Goal: Task Accomplishment & Management: Use online tool/utility

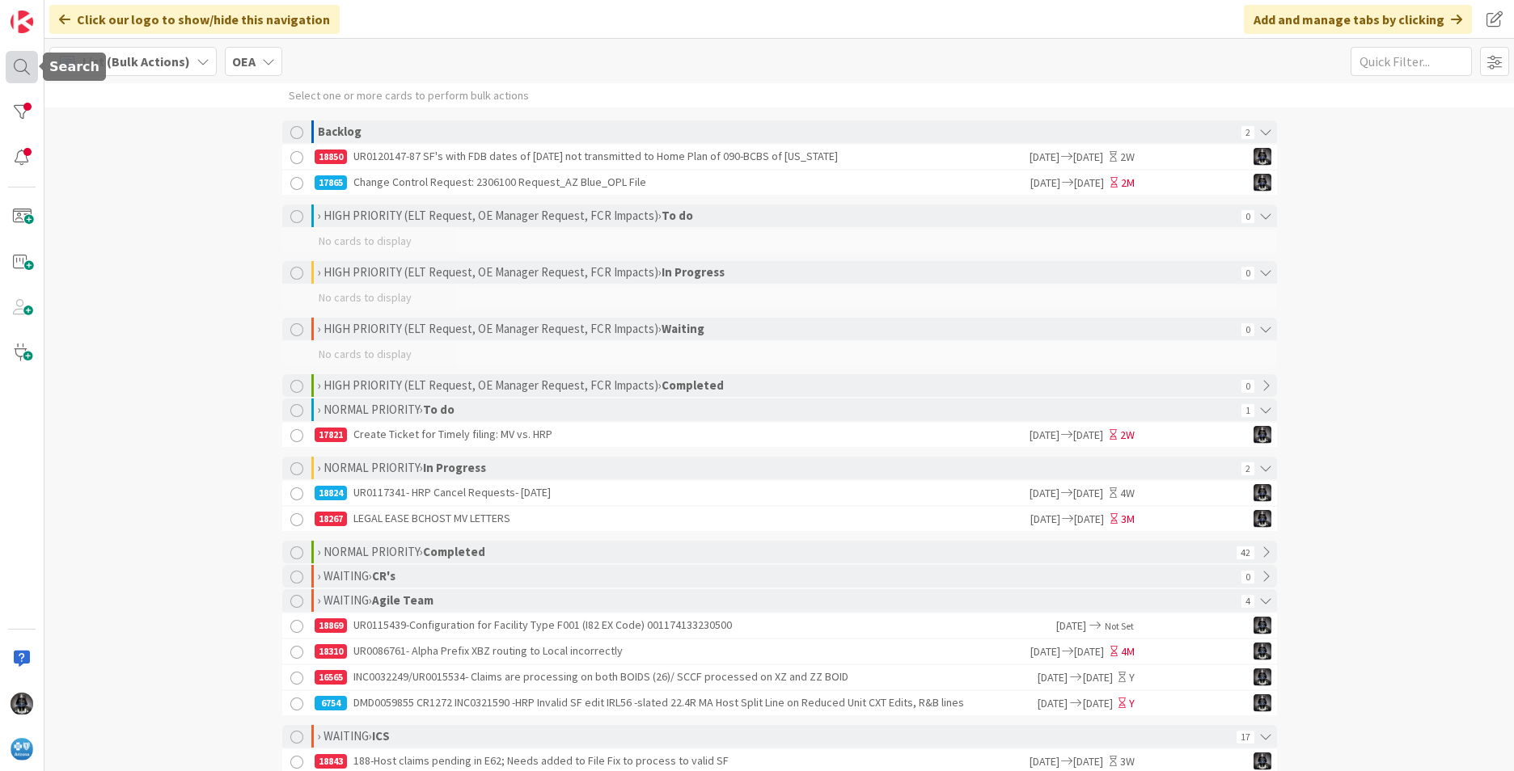
click at [18, 64] on div at bounding box center [22, 67] width 32 height 32
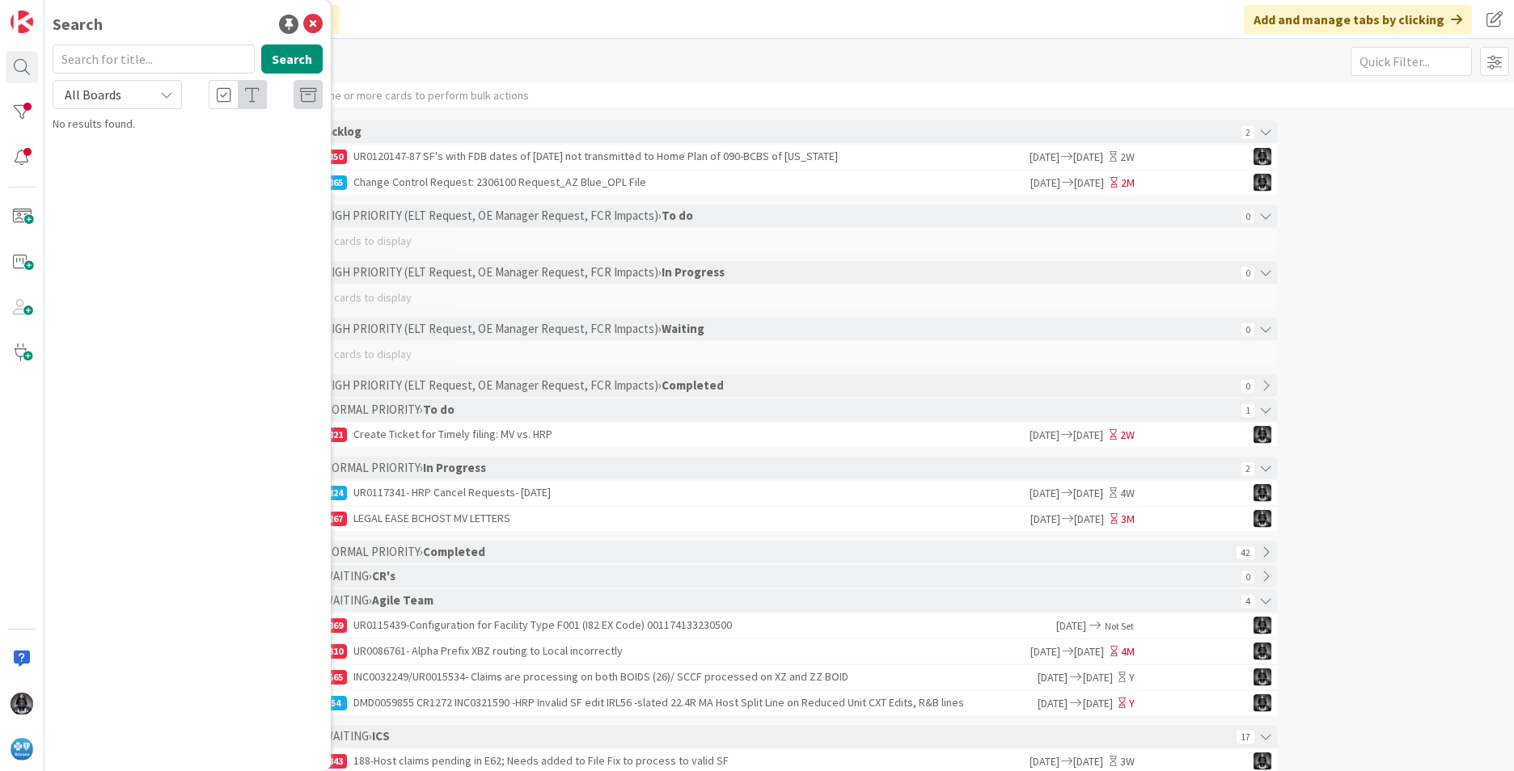
click at [100, 60] on input "text" at bounding box center [154, 58] width 202 height 29
type input "SF"
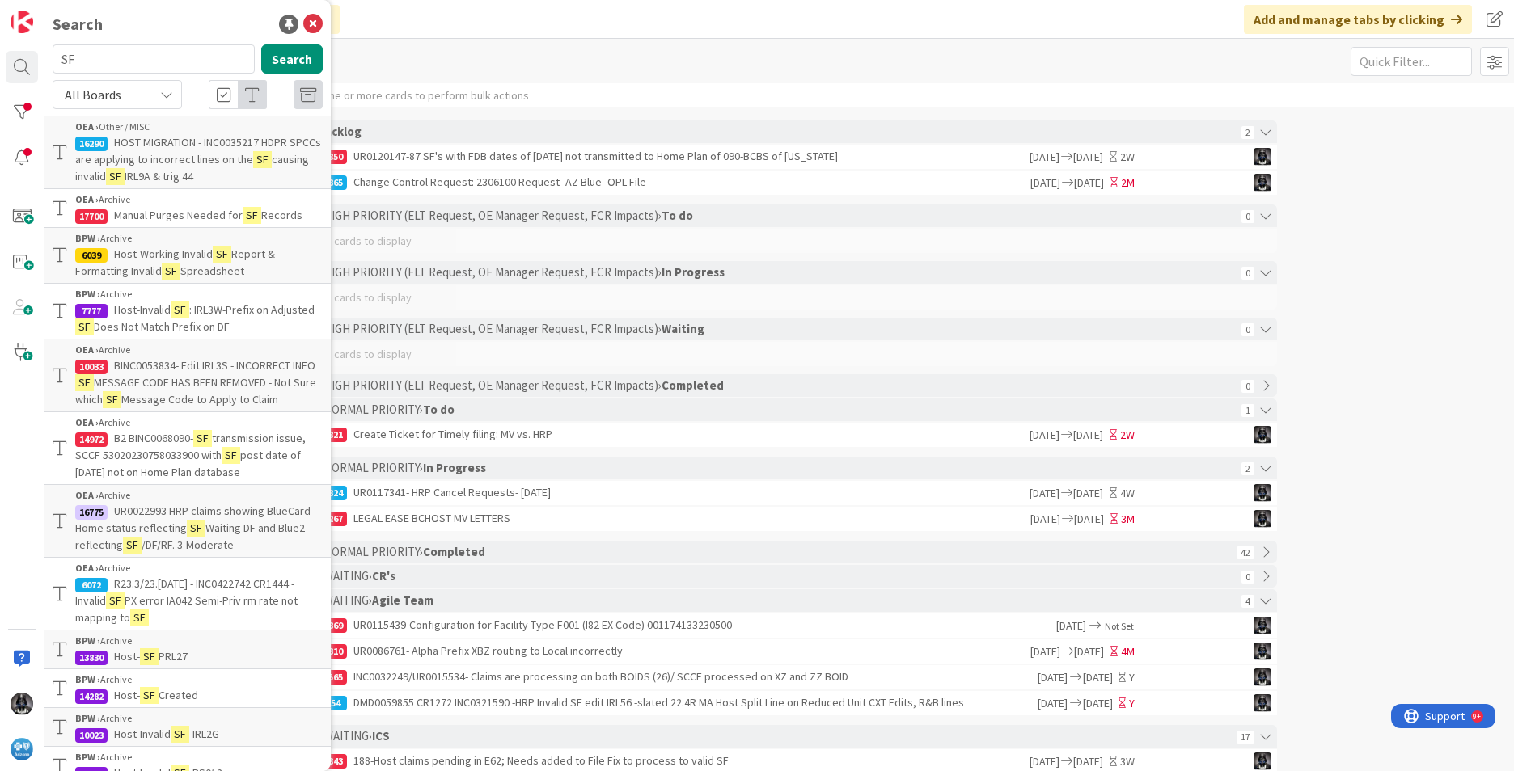
click at [601, 62] on div "List (Bulk Actions) OEA 1x 2x 3x" at bounding box center [778, 61] width 1469 height 44
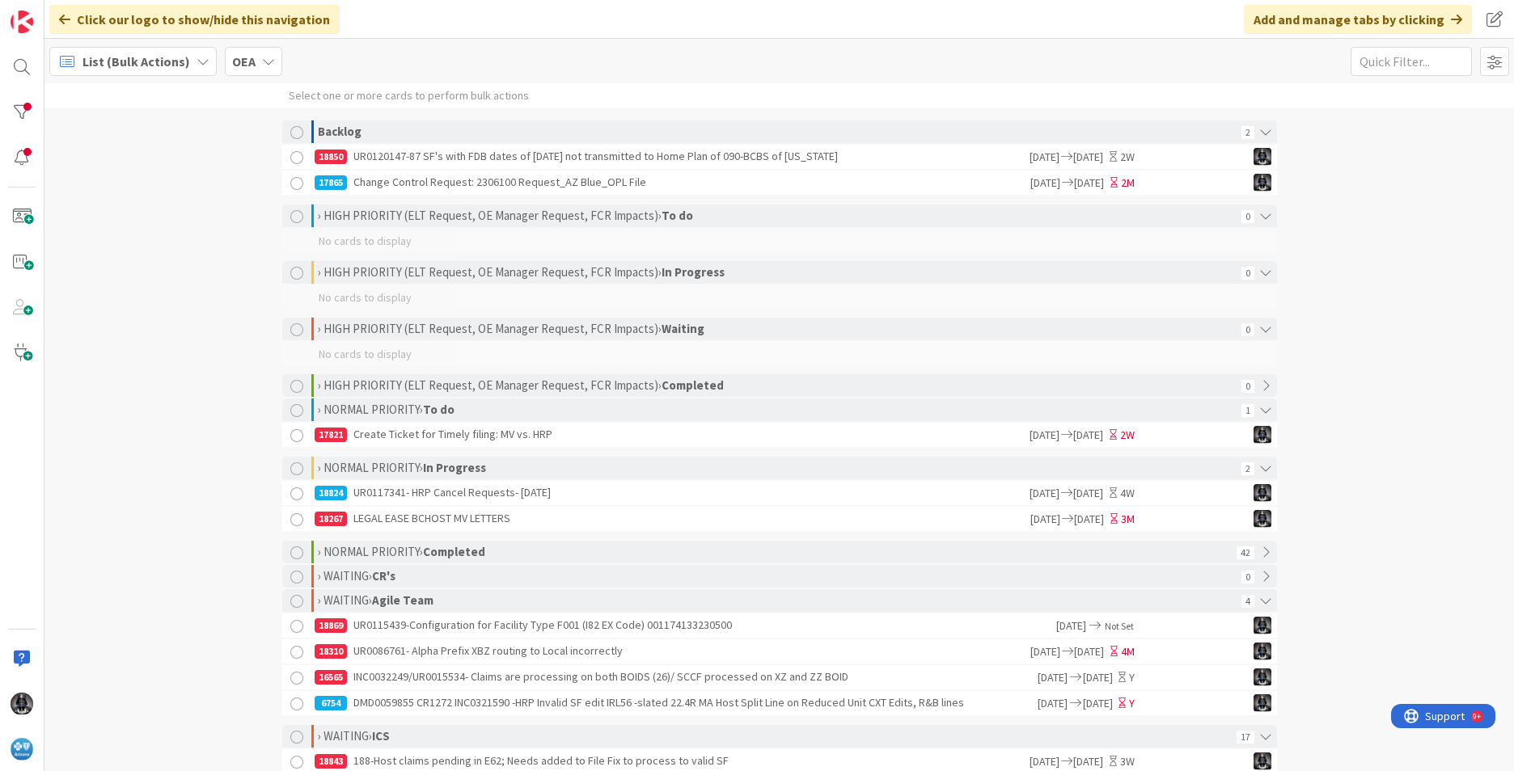
click at [623, 163] on div "18850 UR0120147-87 SF's with FDB dates of [DATE] not transmitted to Home Plan o…" at bounding box center [671, 157] width 712 height 24
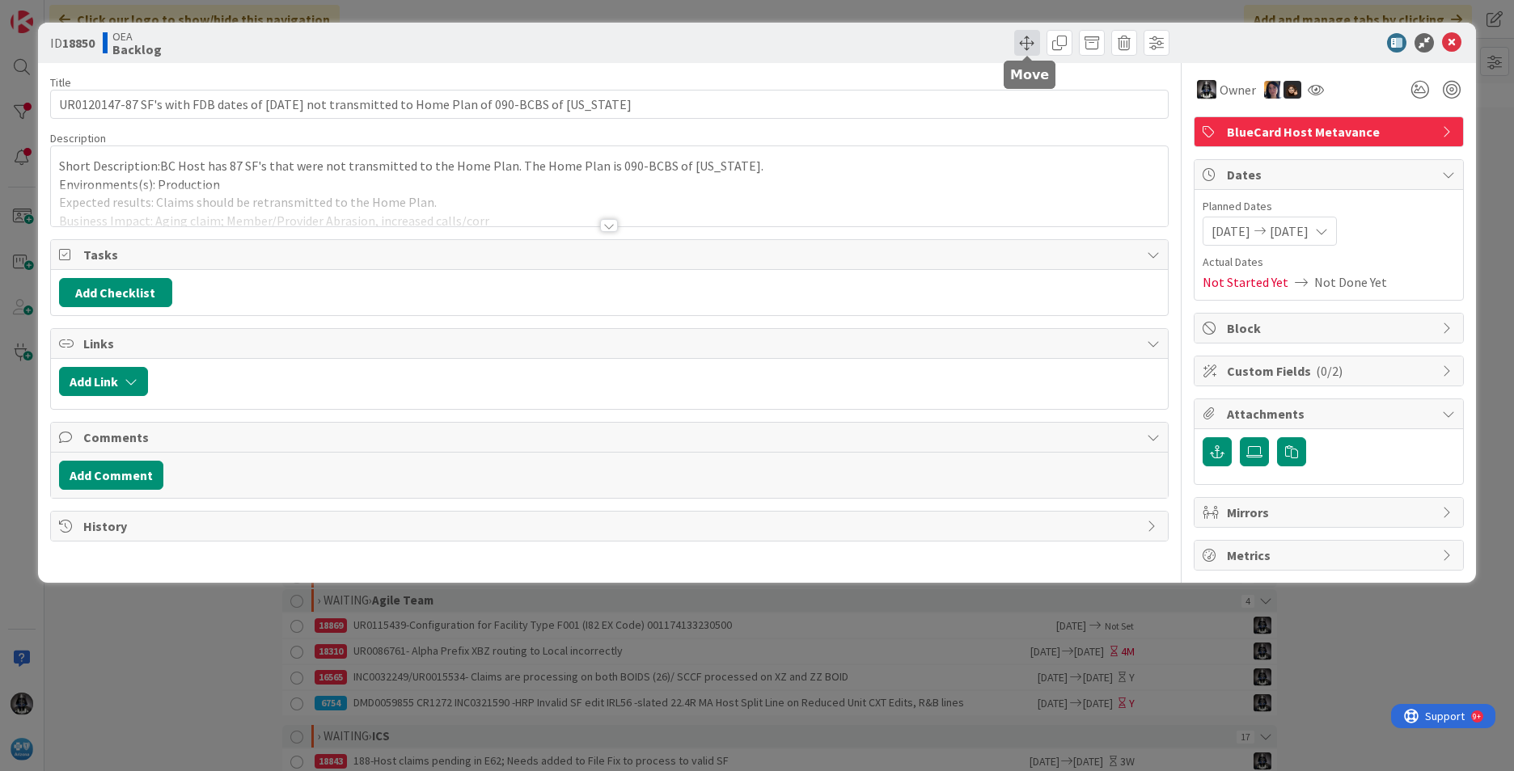
click at [1030, 40] on span at bounding box center [1027, 43] width 26 height 26
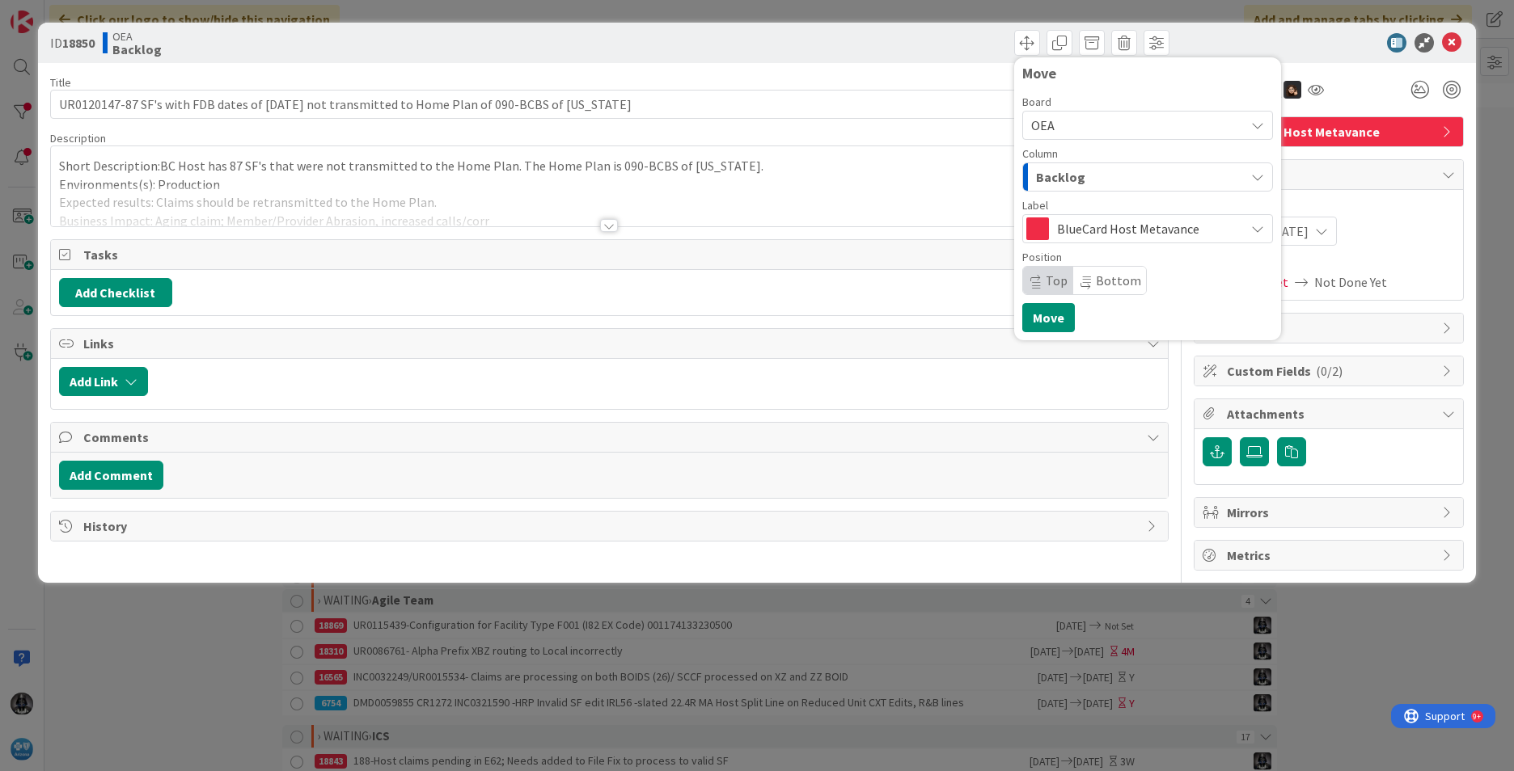
click at [1087, 175] on div "Backlog" at bounding box center [1138, 177] width 213 height 26
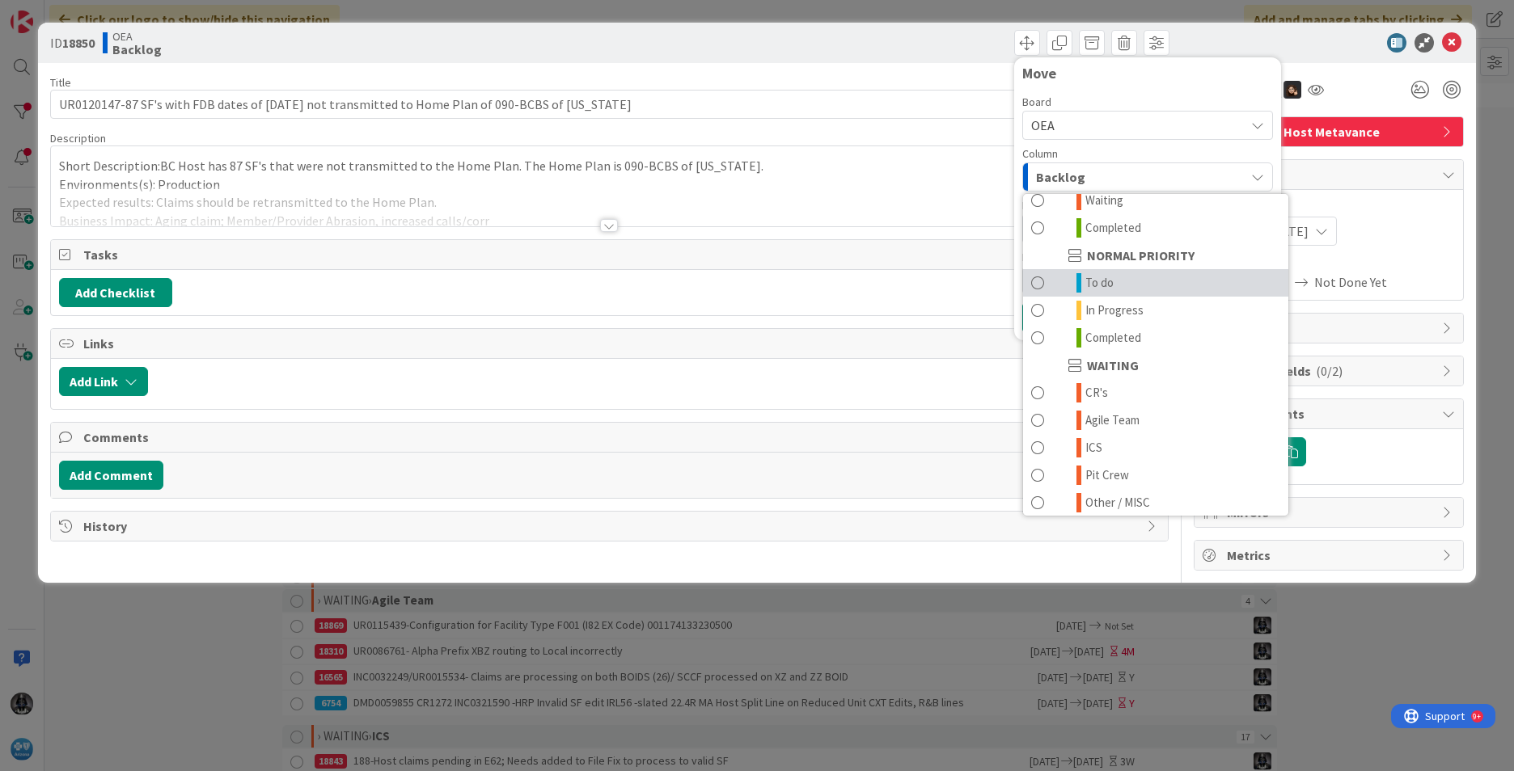
scroll to position [158, 0]
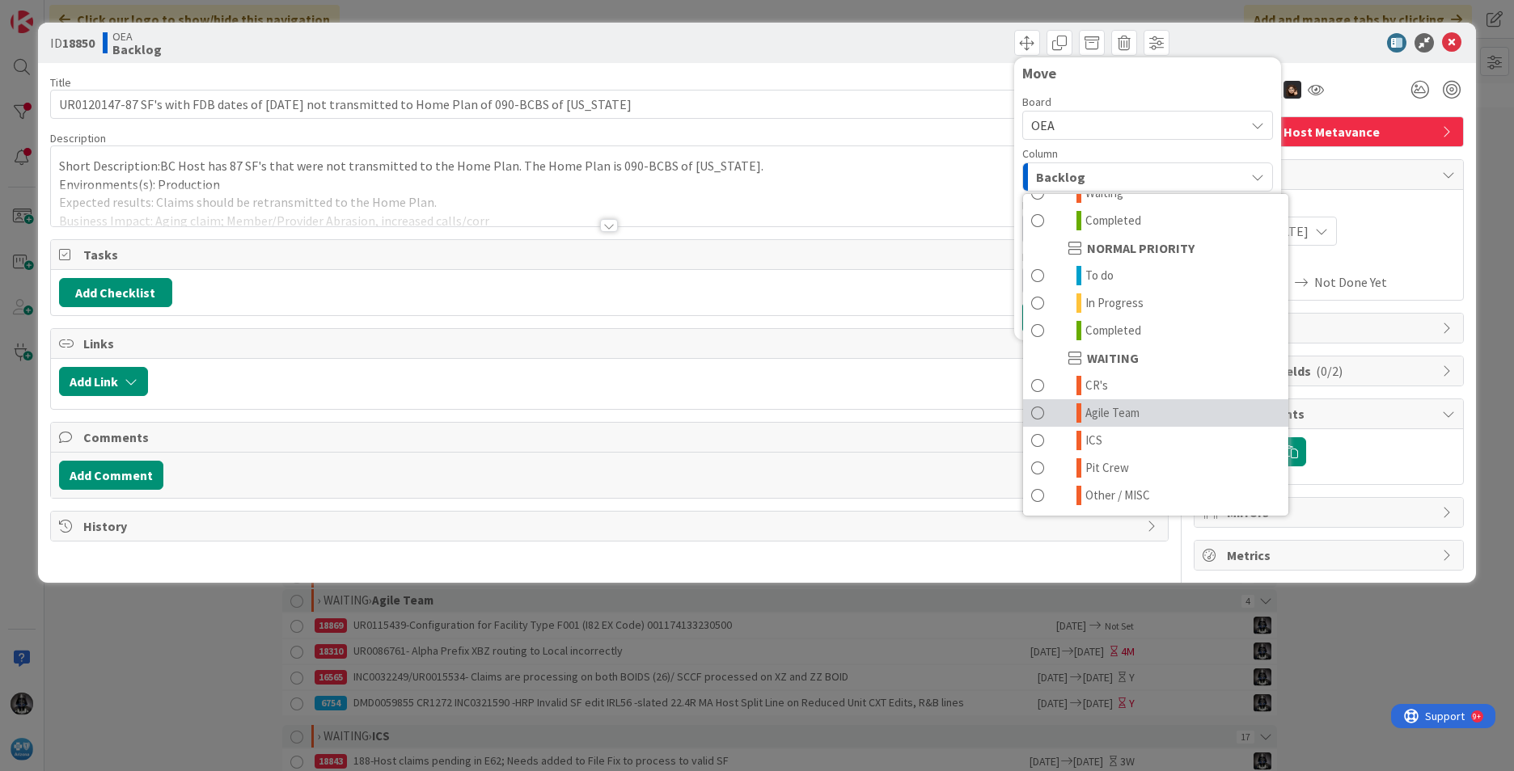
click at [1123, 411] on span "Agile Team" at bounding box center [1112, 412] width 54 height 19
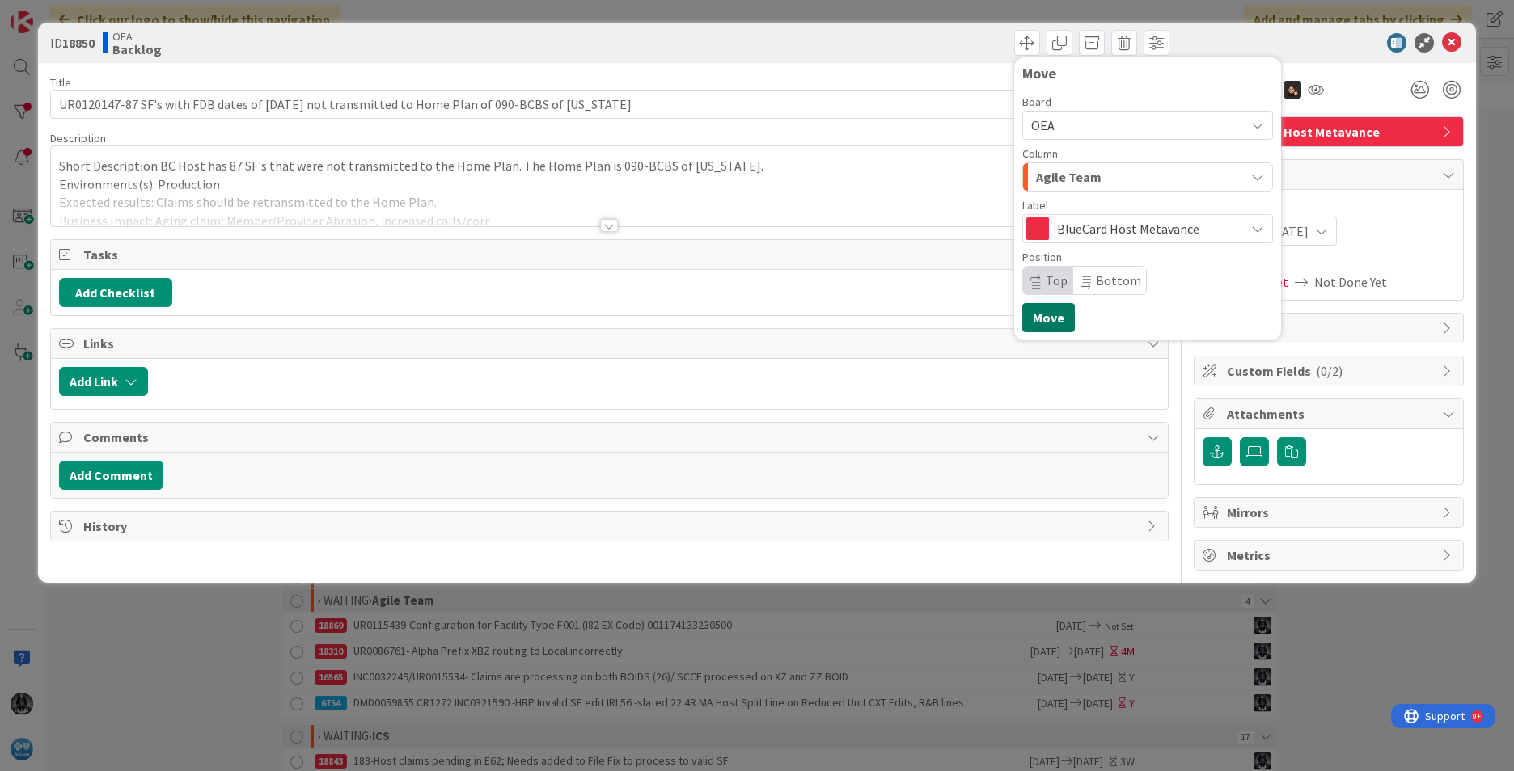
click at [1045, 317] on button "Move" at bounding box center [1048, 317] width 53 height 29
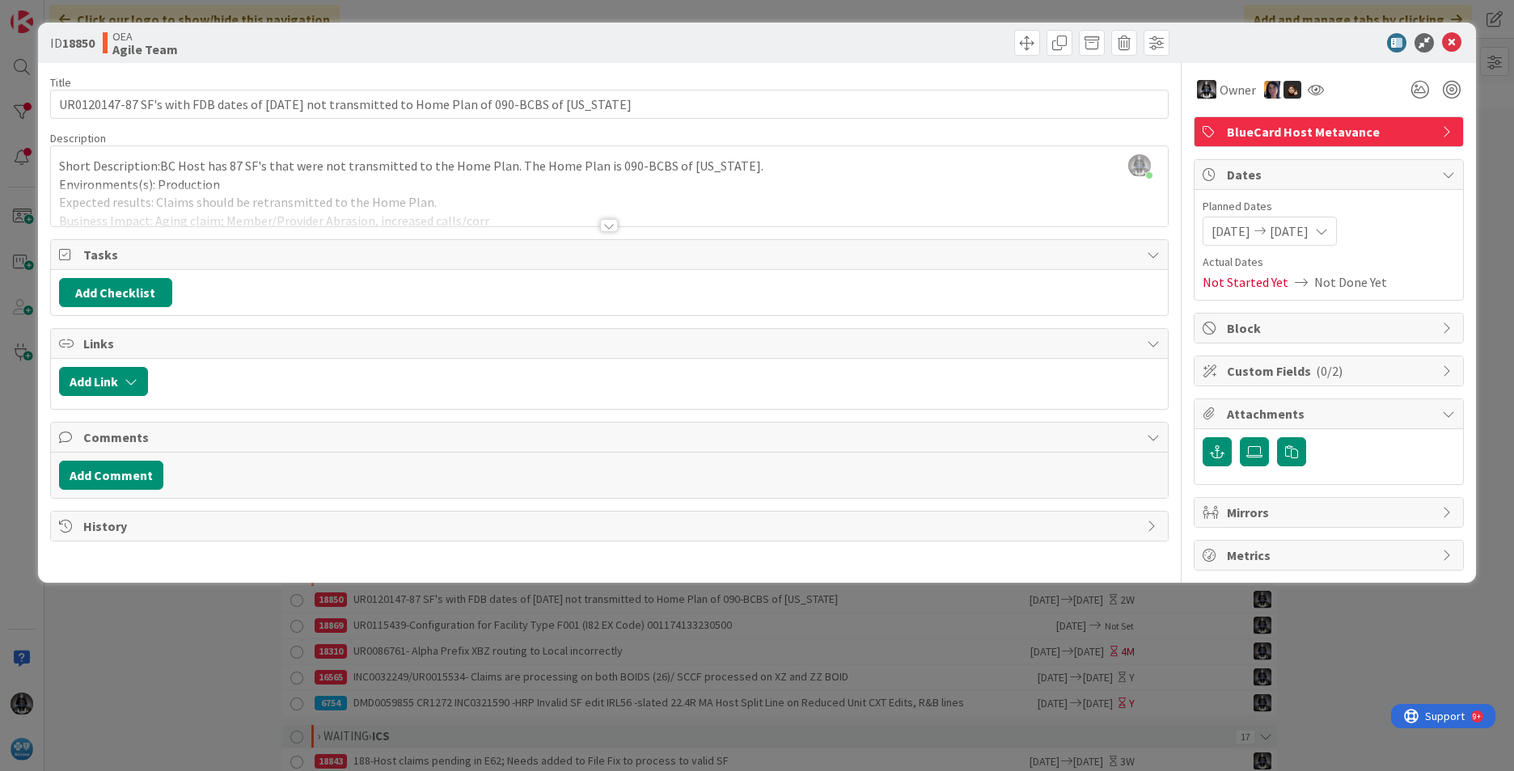
click at [610, 226] on div at bounding box center [609, 225] width 18 height 13
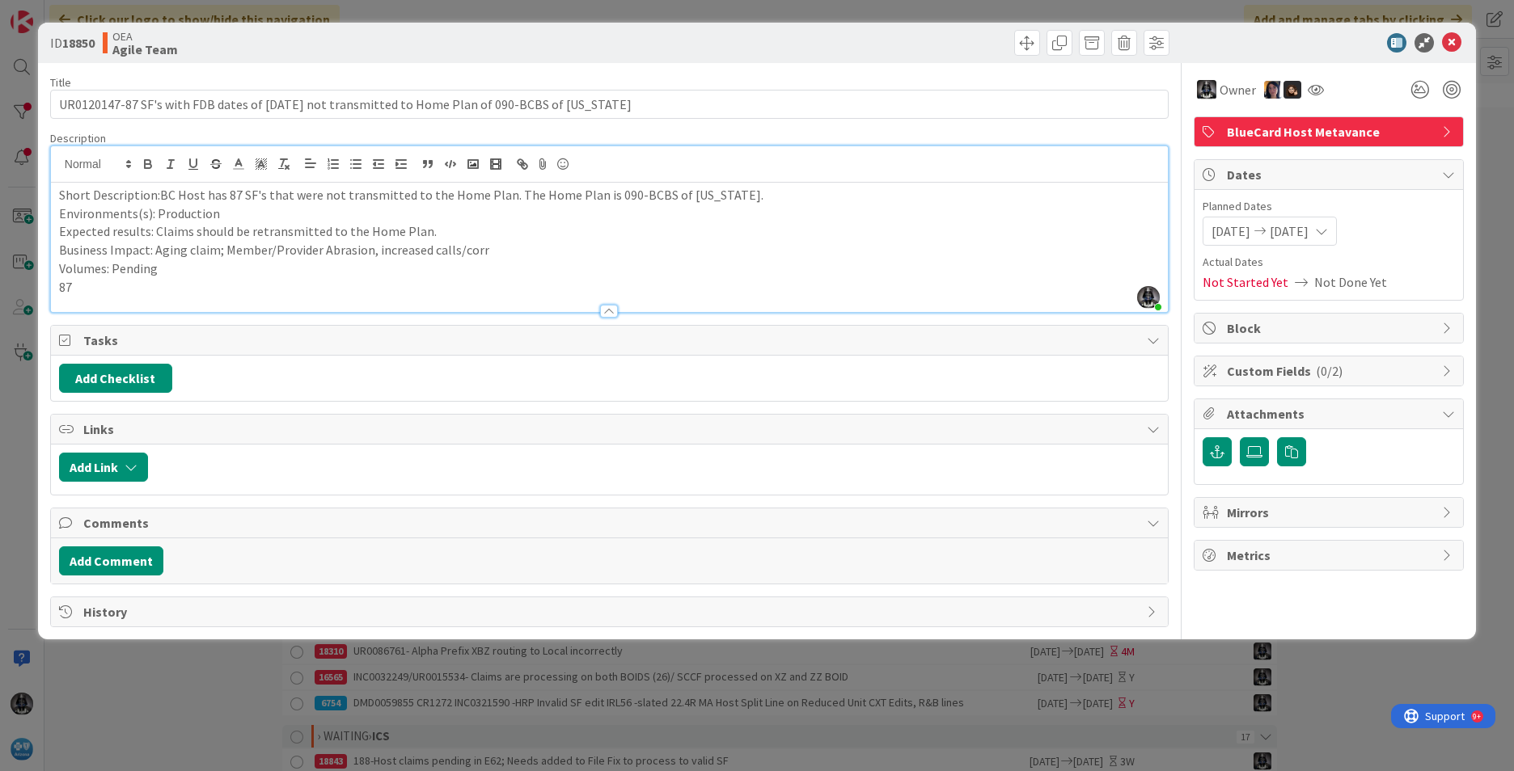
click at [1243, 282] on span "Not Started Yet" at bounding box center [1245, 281] width 86 height 19
click at [1288, 281] on icon at bounding box center [1301, 282] width 26 height 13
click at [1304, 281] on icon at bounding box center [1301, 282] width 26 height 13
click at [1246, 280] on span "Not Started Yet" at bounding box center [1245, 281] width 86 height 19
click at [1215, 260] on span "Actual Dates" at bounding box center [1328, 262] width 252 height 17
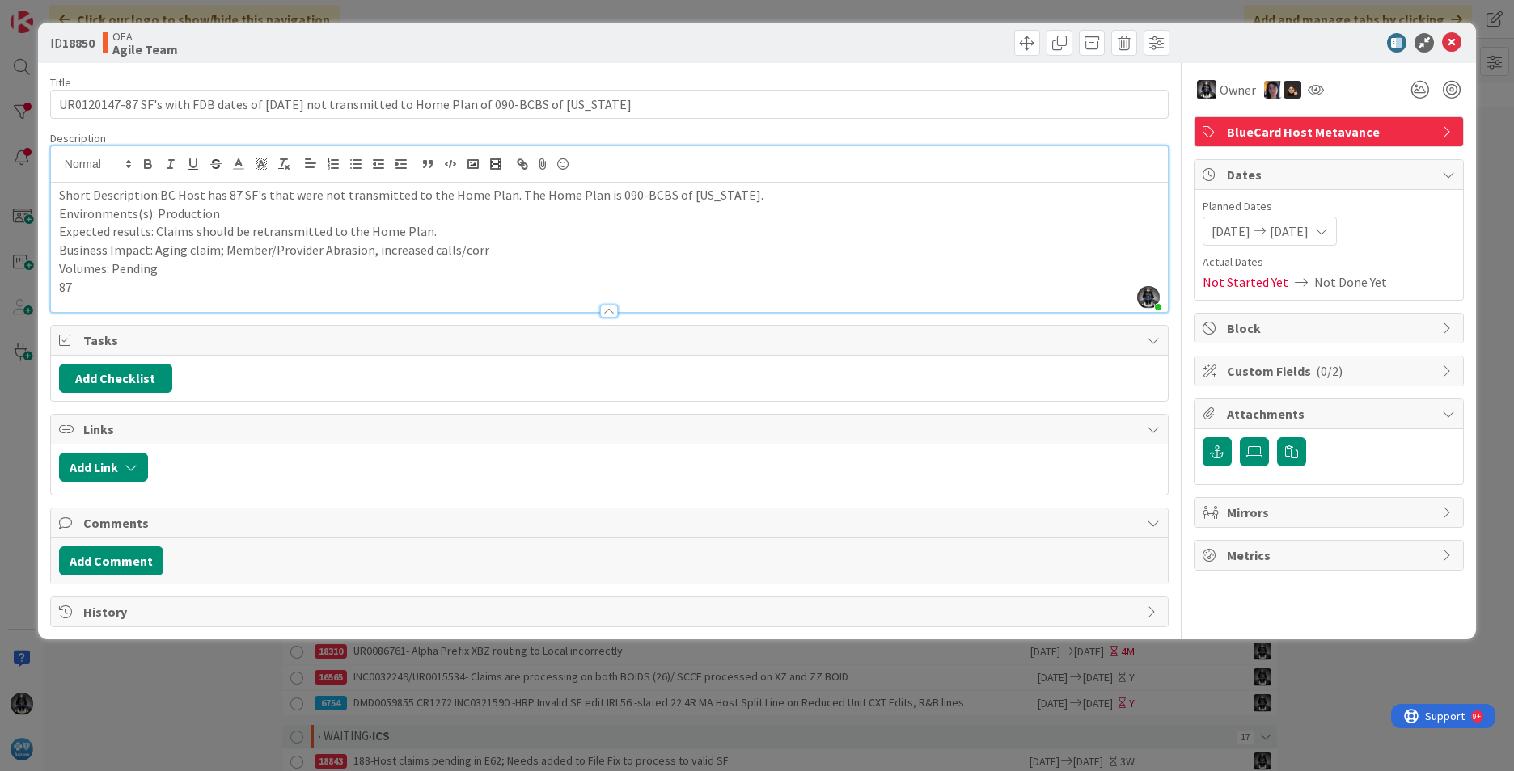
click at [1230, 283] on span "Not Started Yet" at bounding box center [1245, 281] width 86 height 19
click at [1321, 278] on span "Not Done Yet" at bounding box center [1350, 281] width 73 height 19
